Goal: Task Accomplishment & Management: Complete application form

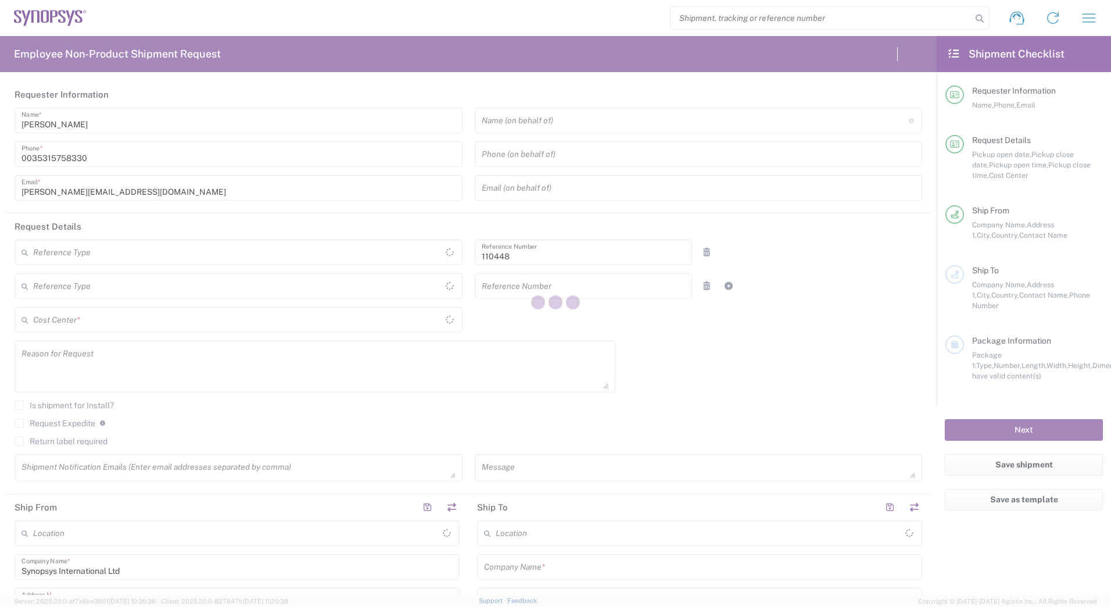
type input "Department"
type input "IE04, Legal 110448"
type input "[GEOGRAPHIC_DATA]"
type input "Delivered at Place"
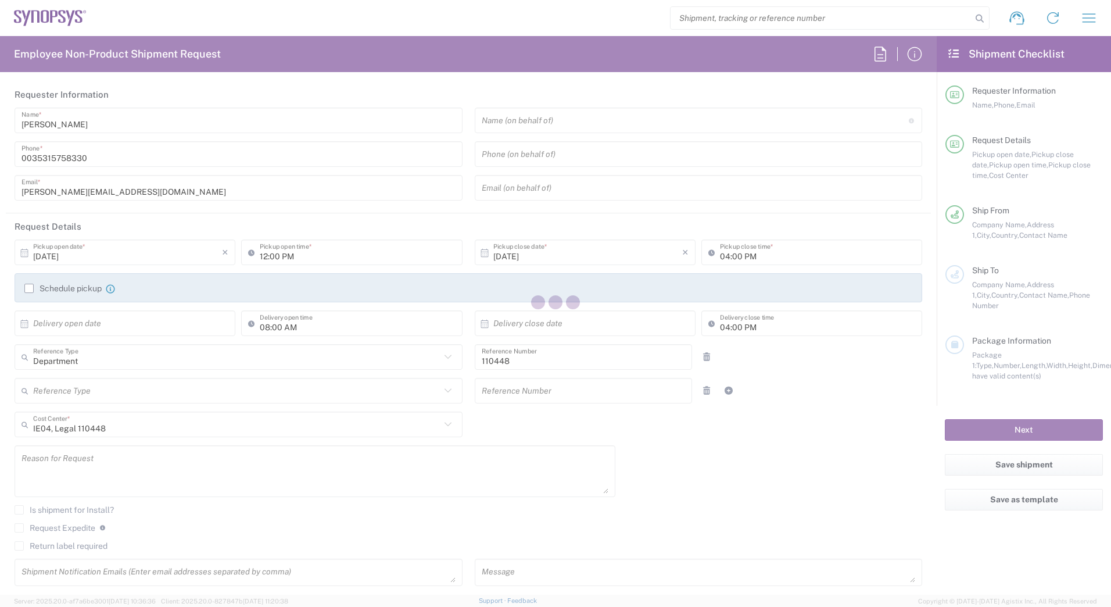
type input "[GEOGRAPHIC_DATA] IE02"
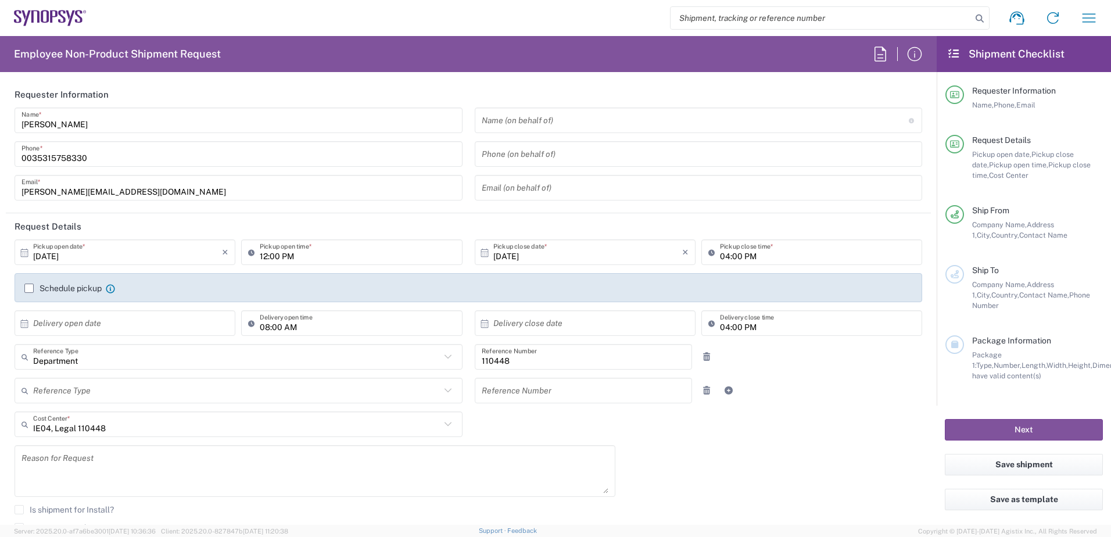
click at [92, 328] on input "text" at bounding box center [127, 323] width 189 height 20
click at [106, 449] on span "30" at bounding box center [109, 446] width 17 height 16
type input "09/30/2025"
click at [512, 331] on input "text" at bounding box center [587, 323] width 189 height 20
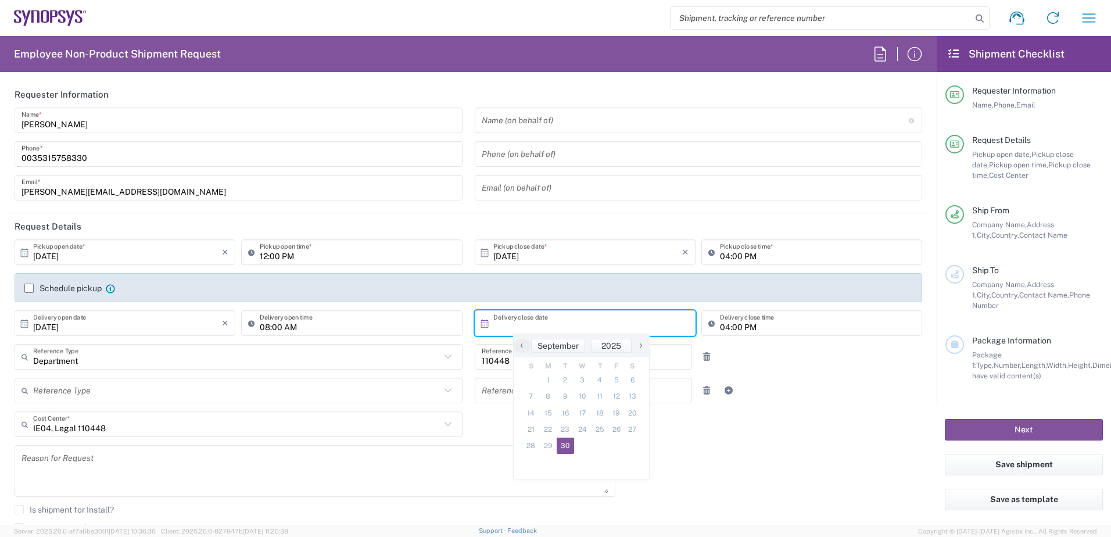
click at [572, 442] on span "30" at bounding box center [565, 446] width 17 height 16
type input "09/30/2025"
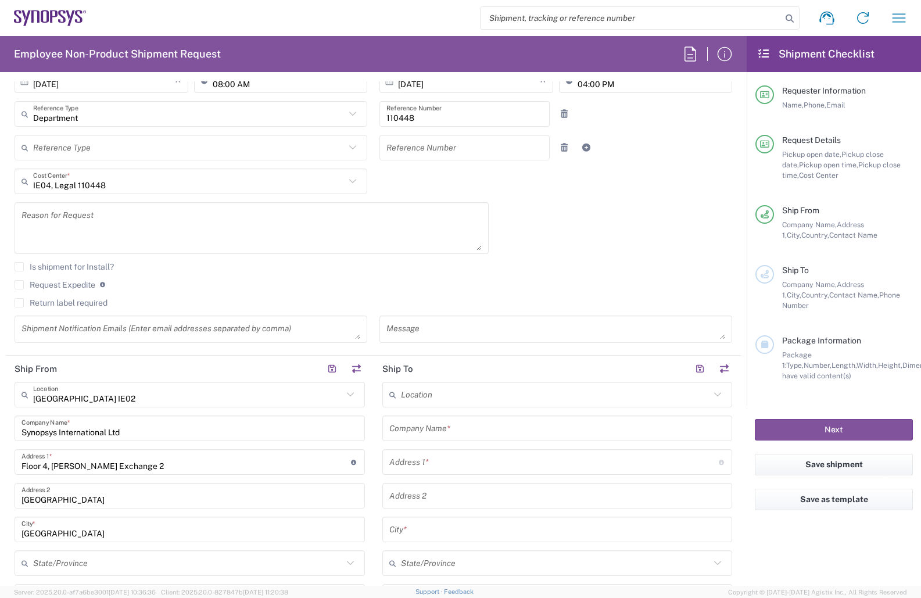
scroll to position [299, 0]
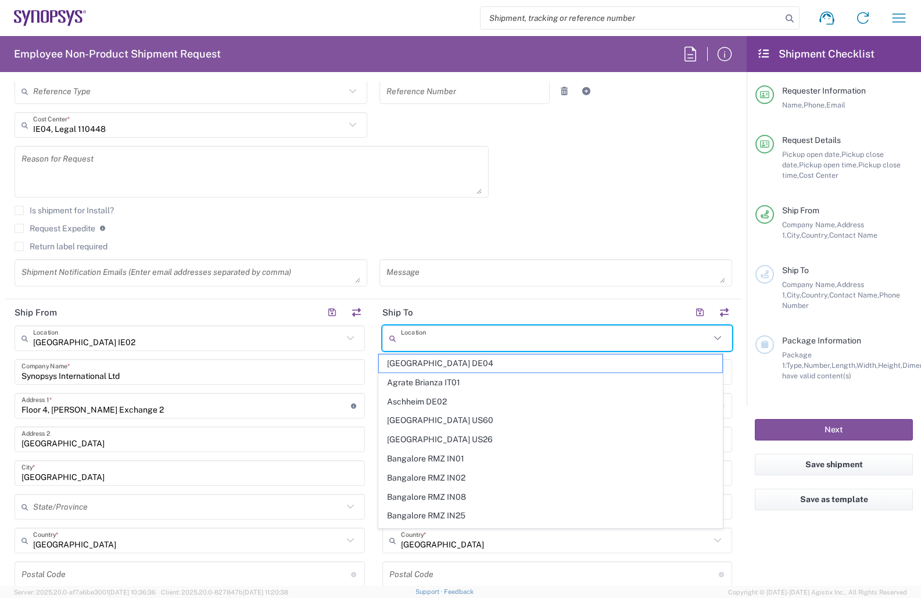
click at [560, 346] on input "text" at bounding box center [556, 338] width 310 height 20
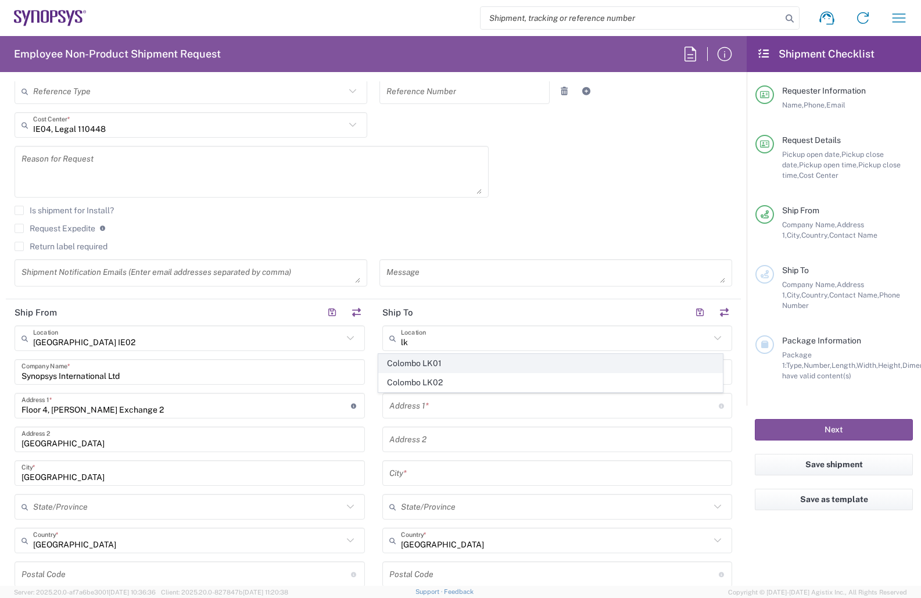
click at [468, 367] on span "Colombo LK01" at bounding box center [550, 363] width 343 height 18
type input "Colombo LK01"
type input "Synopsys Lanka (Private) Limited"
type input "3 2/1 Lukshmi Gardens"
type input "Colombo"
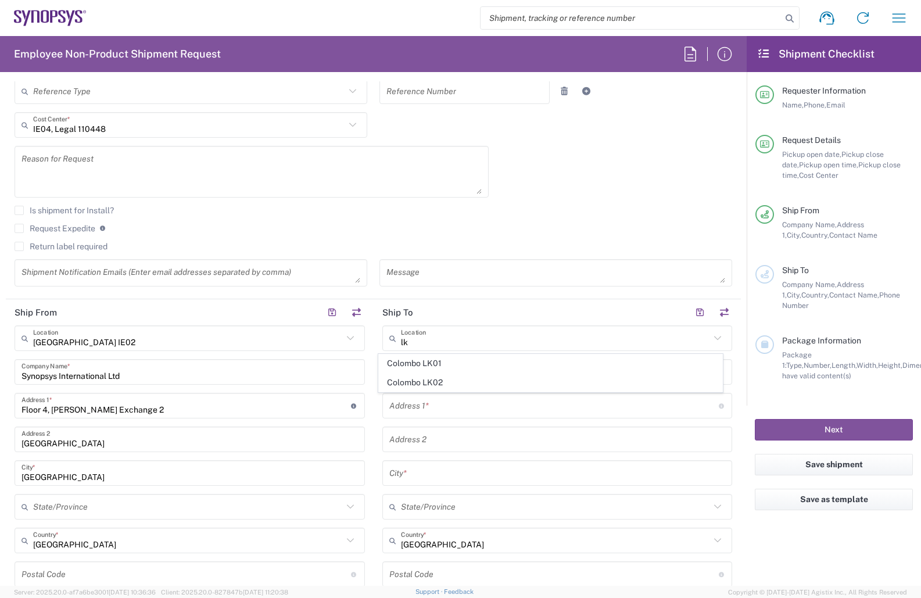
type input "Sri Lanka"
type input "8"
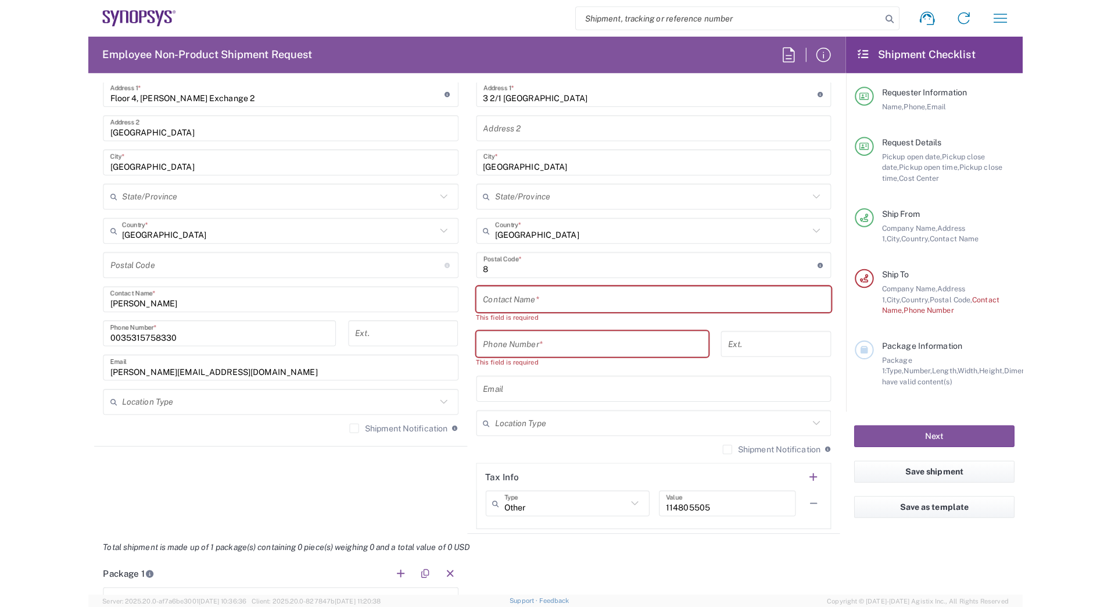
scroll to position [667, 0]
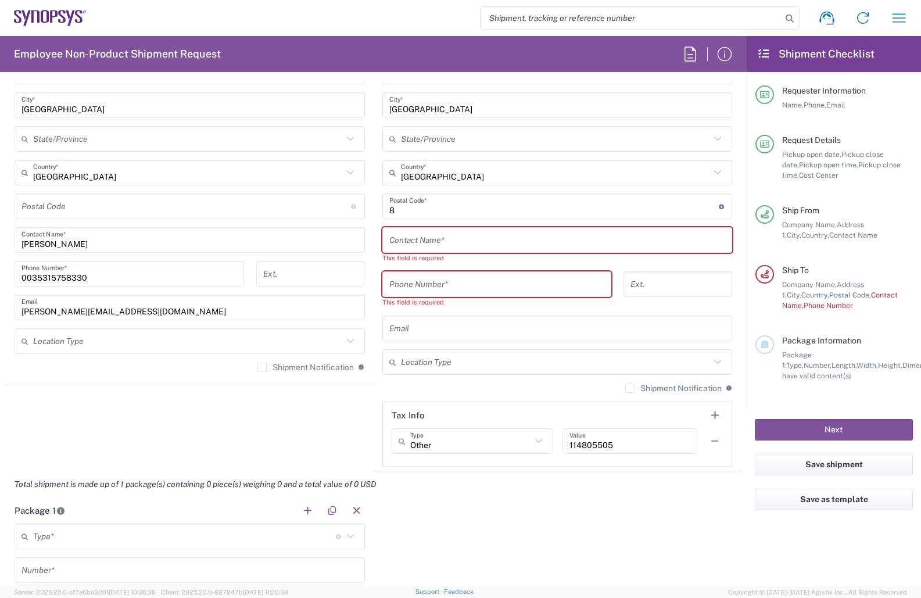
click at [437, 239] on input "text" at bounding box center [557, 240] width 336 height 20
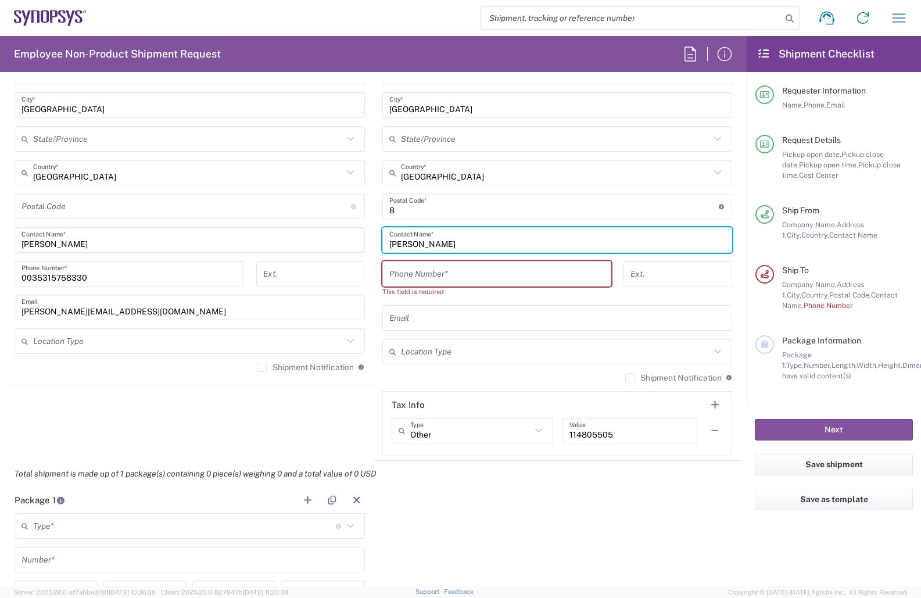
type input "Bimasha Perera"
click at [399, 273] on input "tel" at bounding box center [497, 274] width 216 height 20
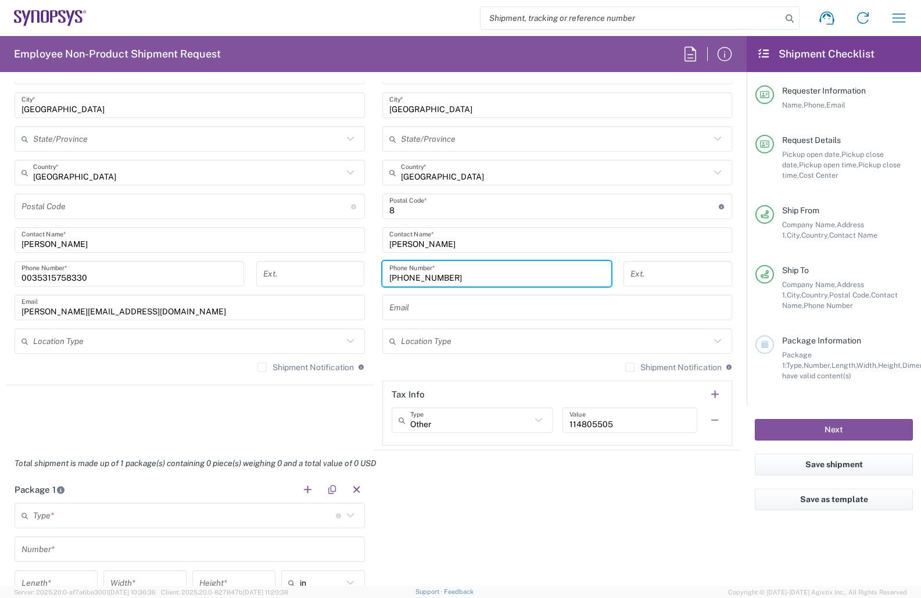
type input "+94112038698"
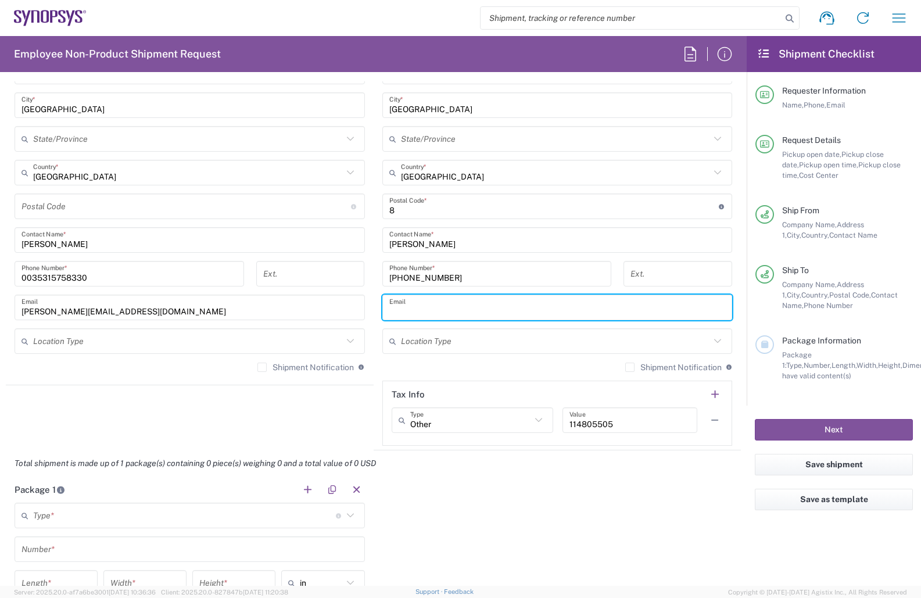
click at [411, 306] on input "text" at bounding box center [557, 307] width 336 height 20
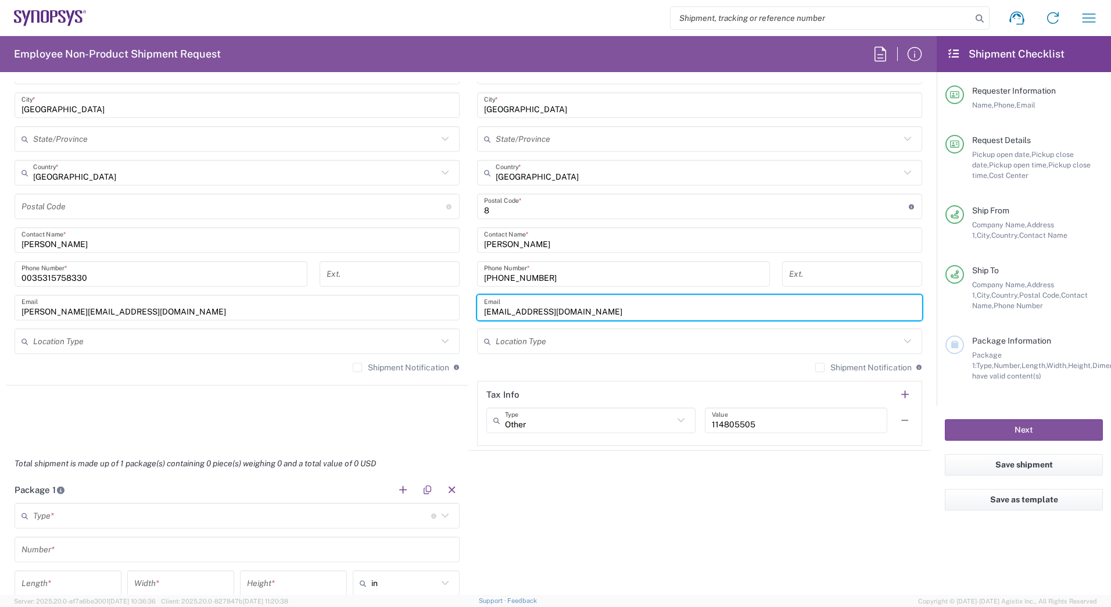
type input "bimasha@synopsys.com"
click at [259, 512] on input "text" at bounding box center [232, 516] width 398 height 20
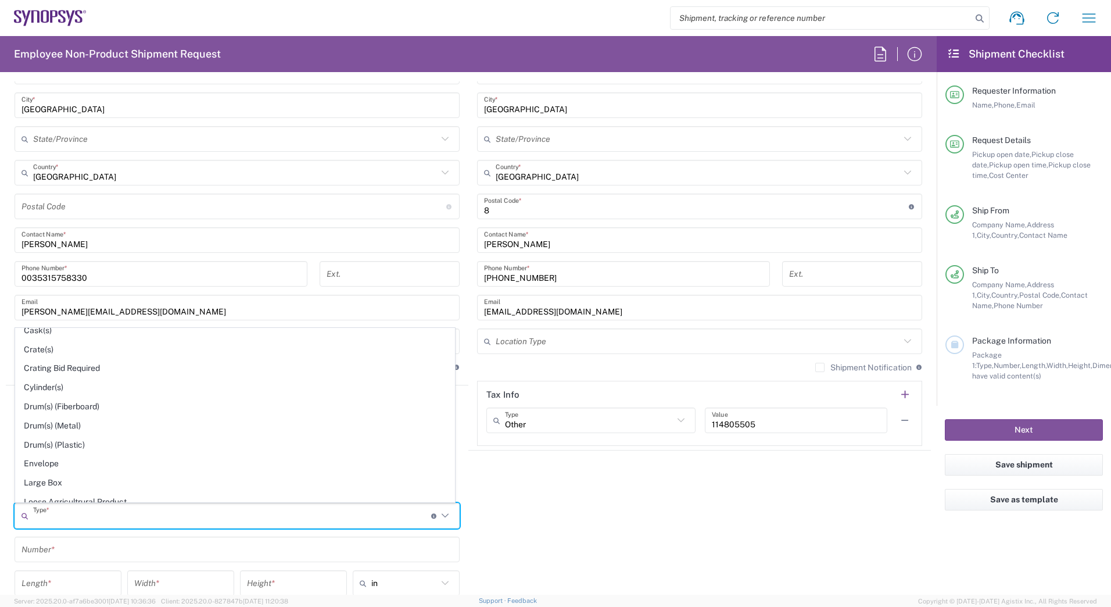
scroll to position [234, 0]
click at [72, 443] on span "Envelope" at bounding box center [235, 447] width 439 height 18
type input "Envelope"
type input "1"
type input "9.5"
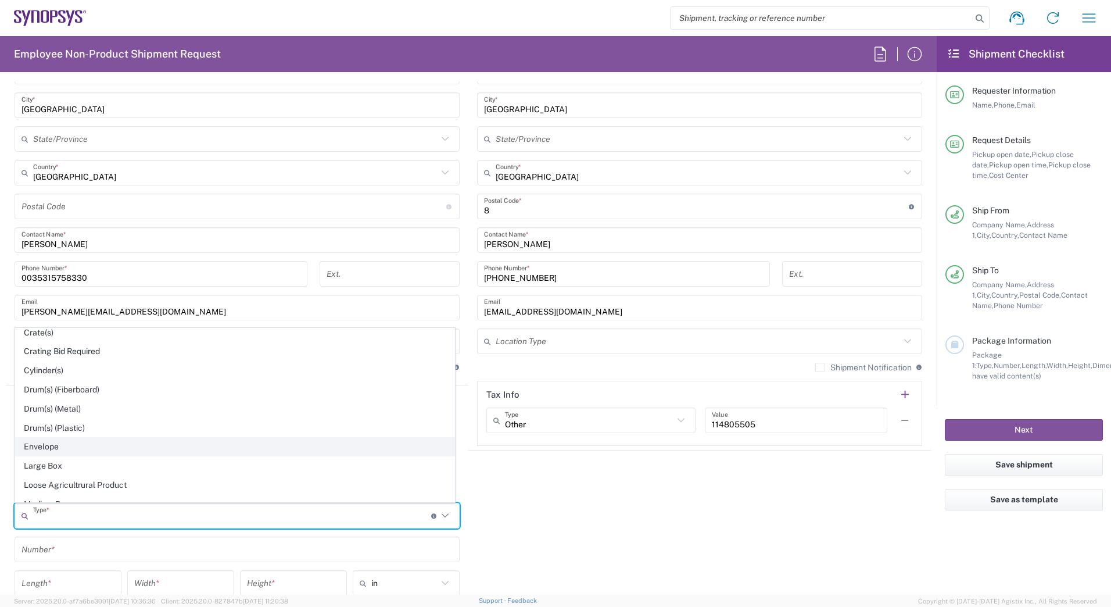
type input "12.5"
type input "0.25"
type input "1"
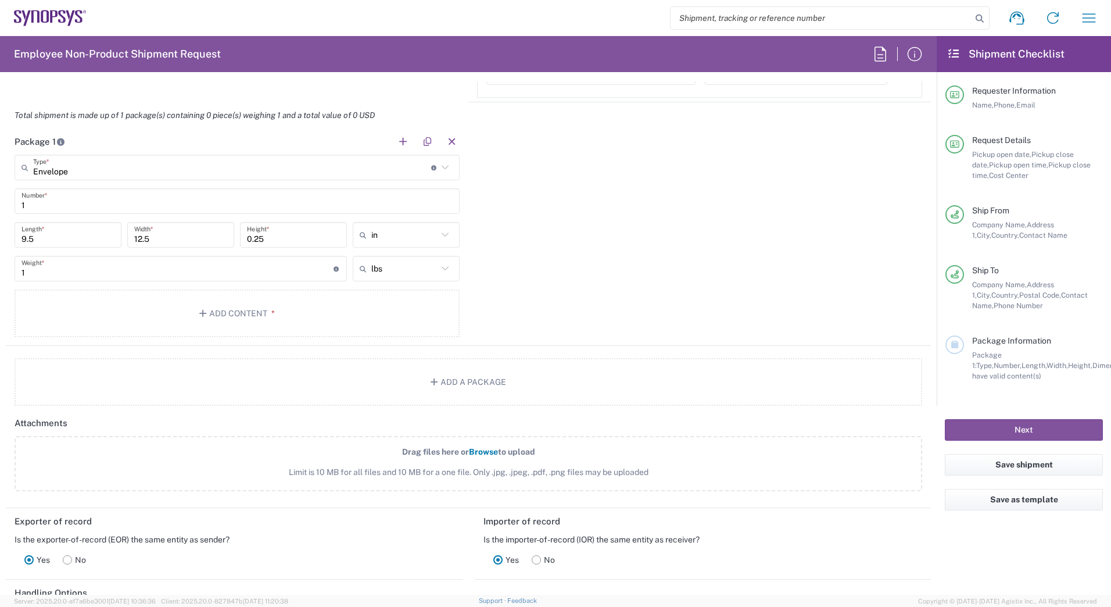
scroll to position [1026, 0]
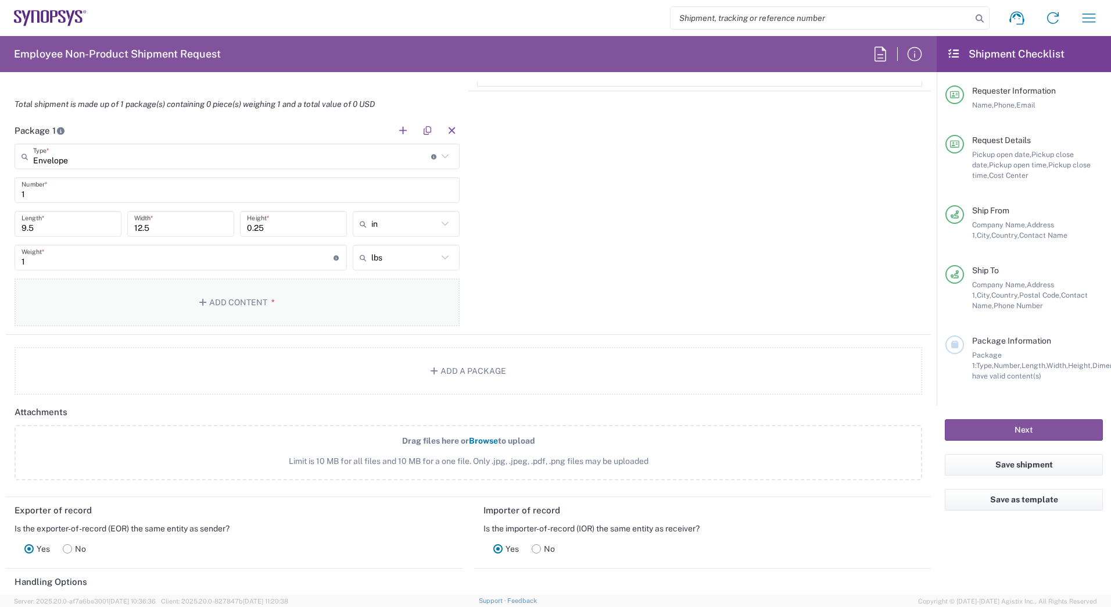
click at [247, 307] on button "Add Content *" at bounding box center [237, 302] width 445 height 48
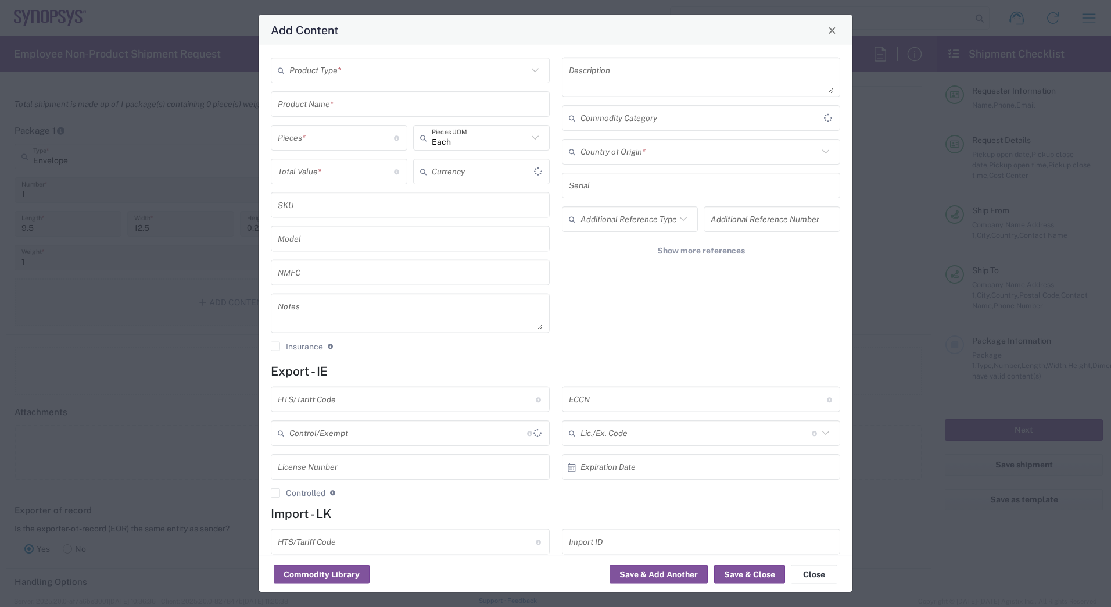
type input "US Dollar"
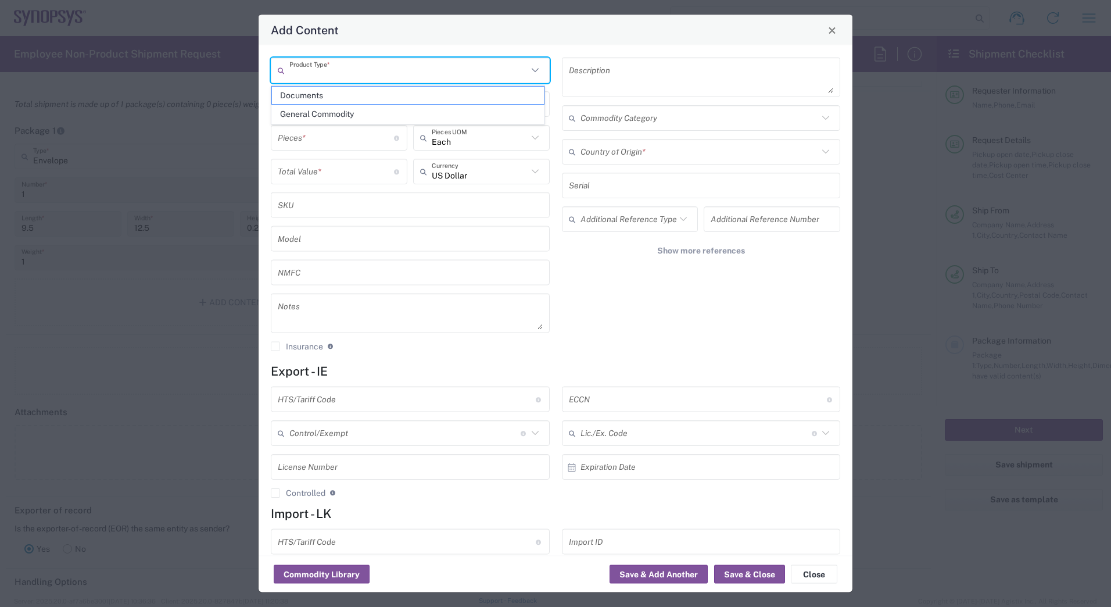
click at [372, 69] on input "text" at bounding box center [408, 70] width 238 height 20
click at [335, 100] on span "Documents" at bounding box center [408, 96] width 272 height 18
type input "Documents"
type input "1"
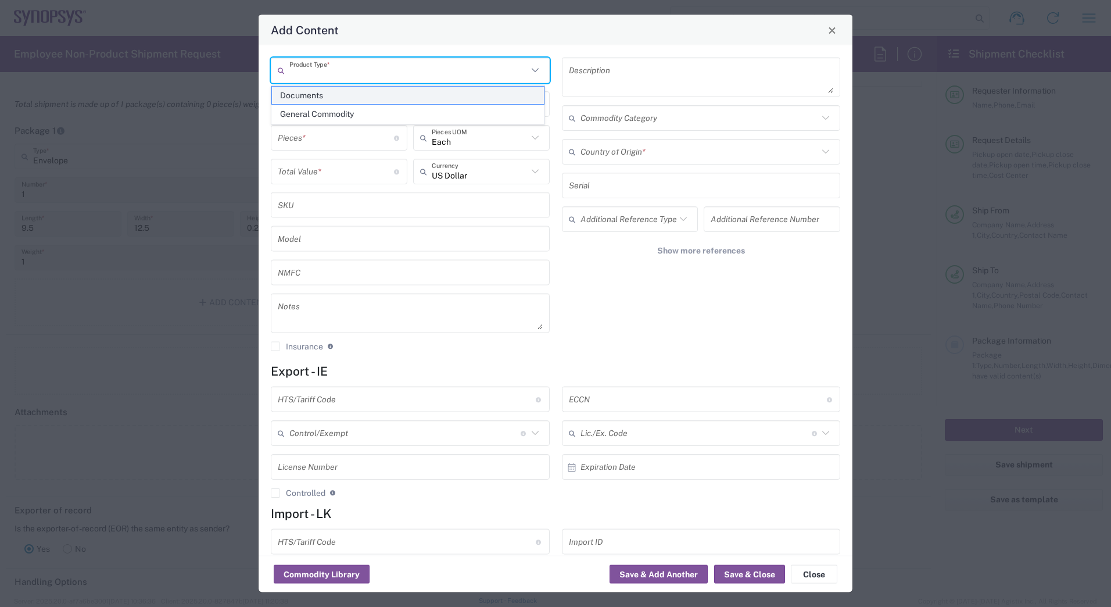
type input "1"
type textarea "Documents"
type input "Ireland"
type input "0000.00.0000"
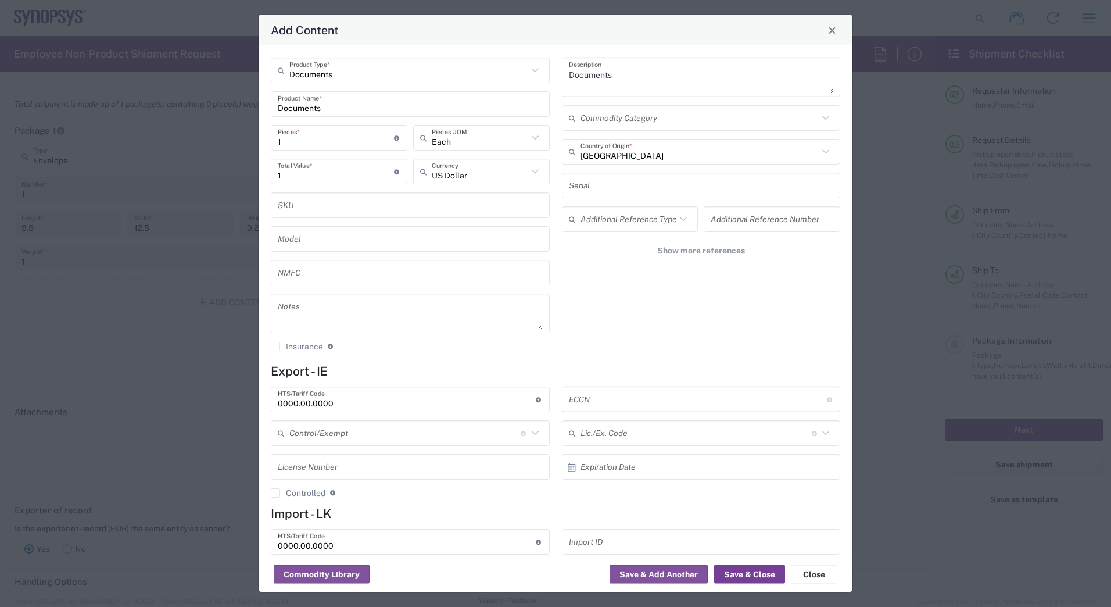
click at [757, 577] on button "Save & Close" at bounding box center [749, 574] width 71 height 19
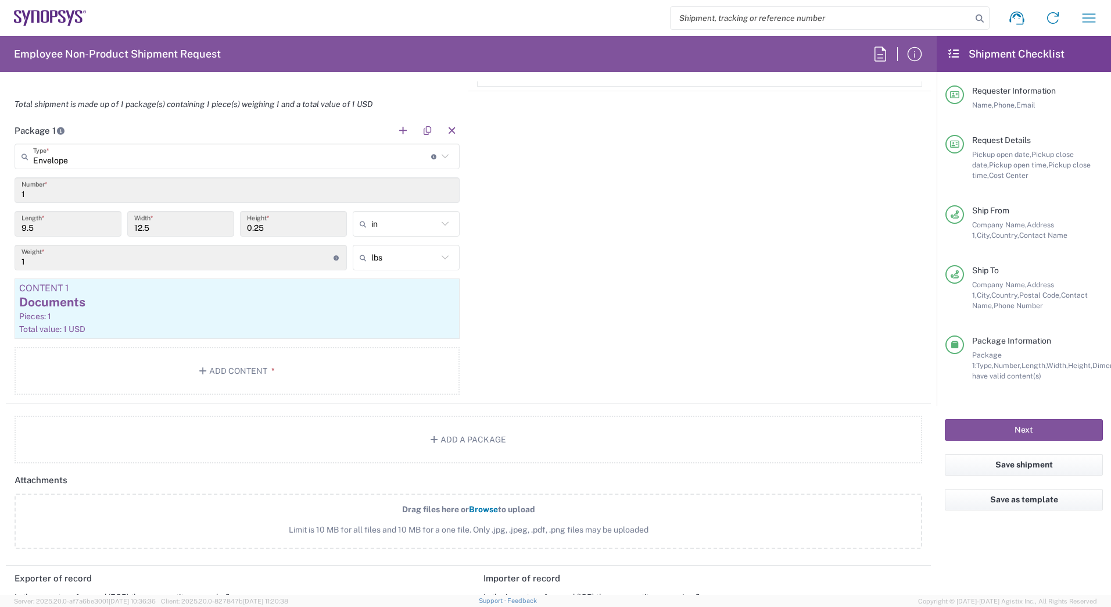
click at [757, 577] on header "Importer of record" at bounding box center [703, 578] width 457 height 26
click at [1066, 434] on button "Next" at bounding box center [1024, 429] width 158 height 21
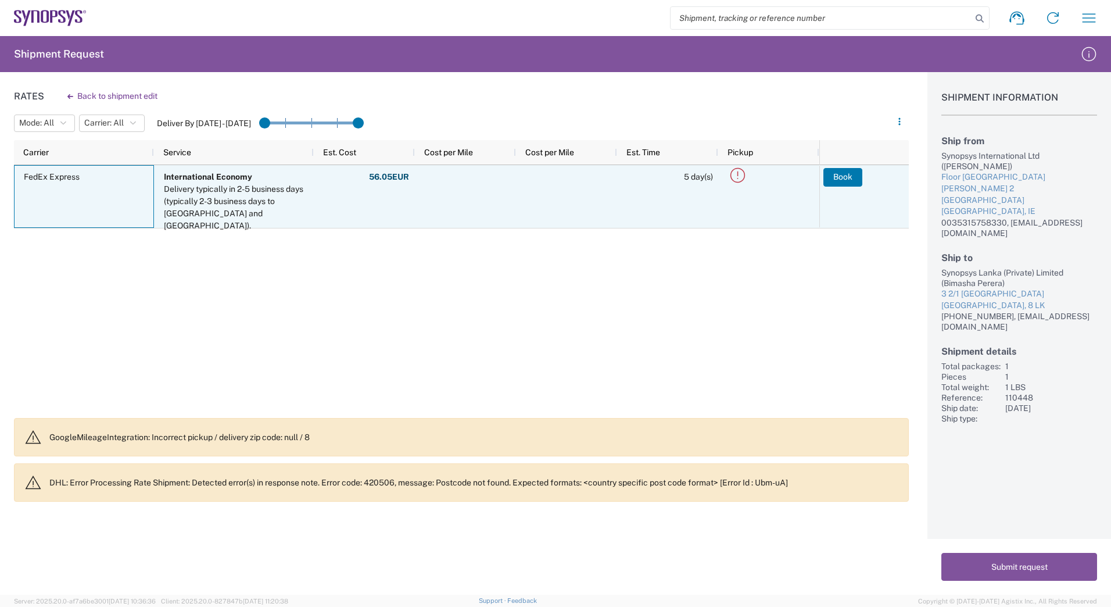
click at [77, 185] on span "FedEx Express" at bounding box center [86, 177] width 125 height 23
click at [734, 170] on icon at bounding box center [737, 175] width 19 height 19
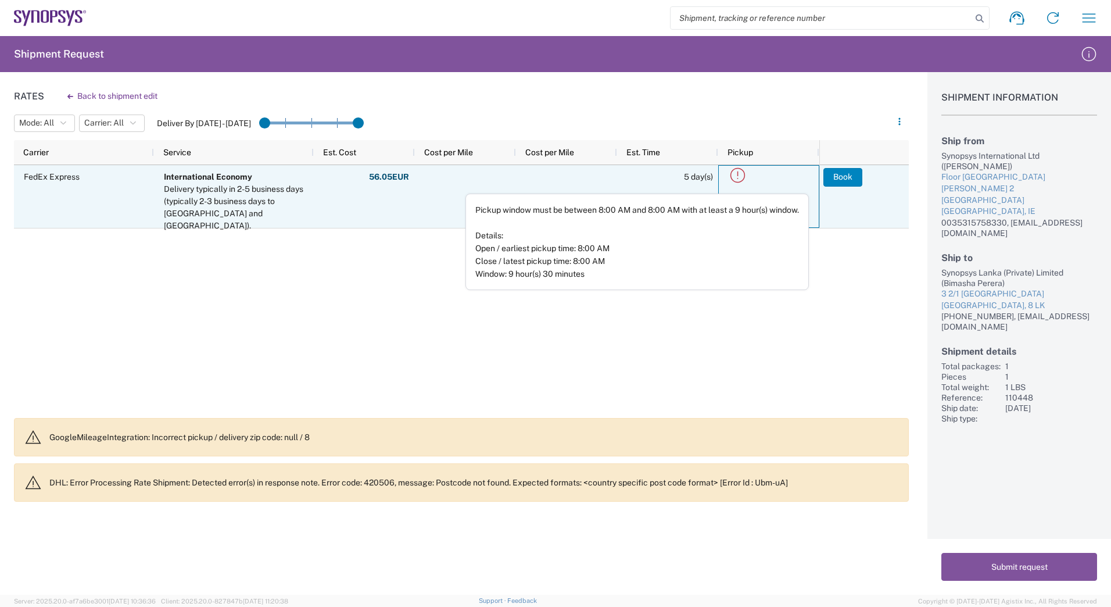
click at [839, 173] on button "Book" at bounding box center [842, 177] width 39 height 19
